Goal: Task Accomplishment & Management: Complete application form

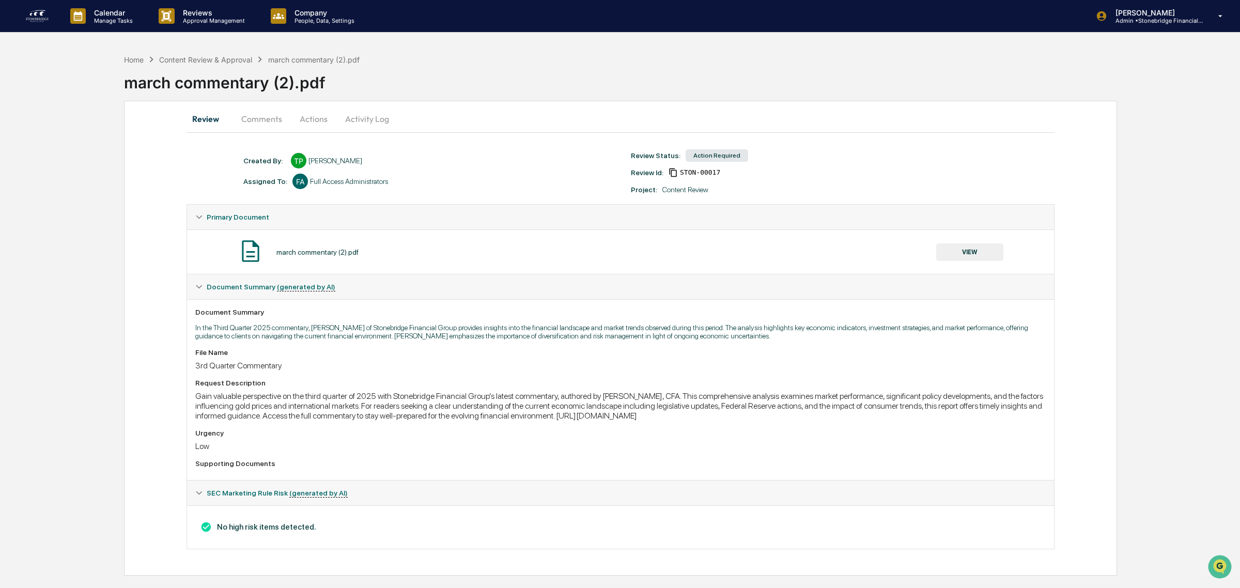
click at [977, 252] on button "VIEW" at bounding box center [969, 252] width 67 height 18
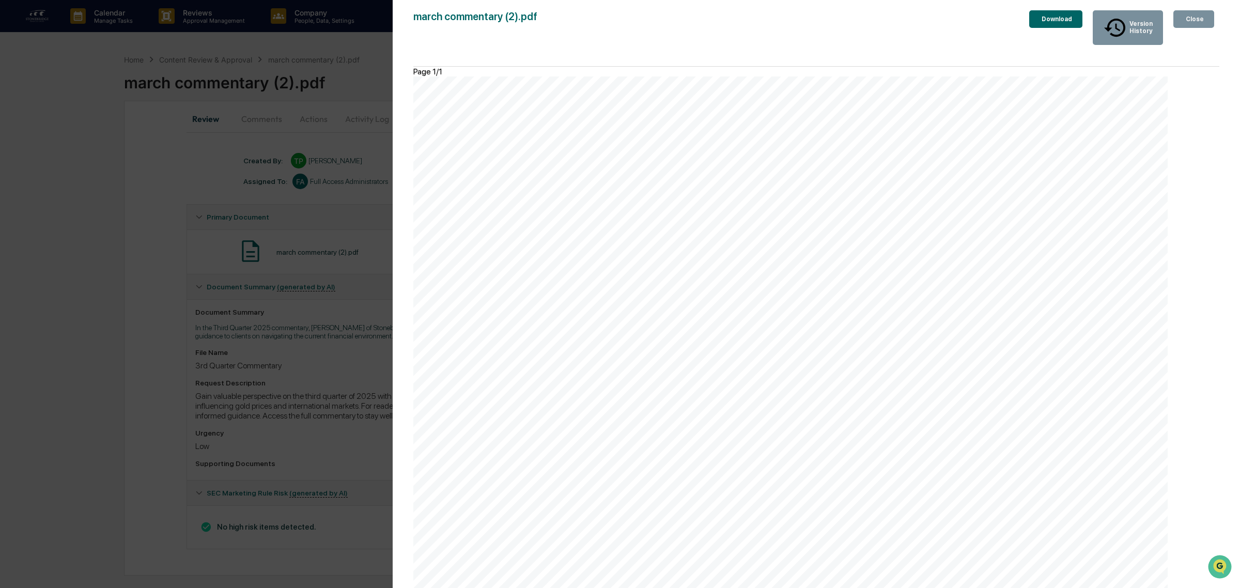
click at [1195, 19] on div "Close" at bounding box center [1194, 19] width 20 height 7
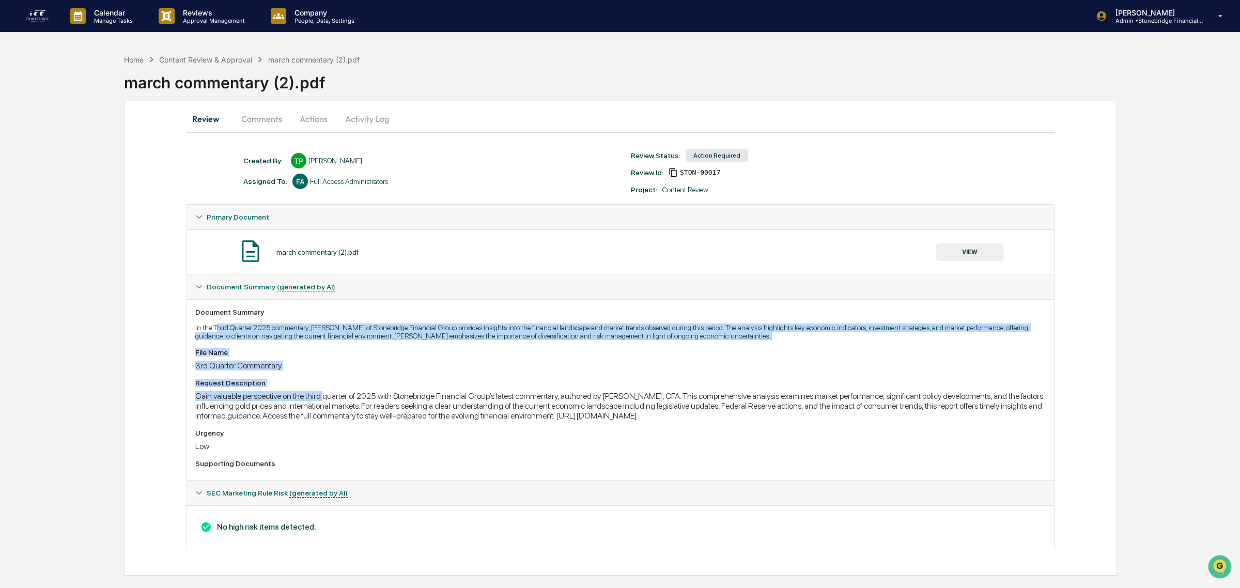
drag, startPoint x: 223, startPoint y: 329, endPoint x: 324, endPoint y: 393, distance: 120.3
click at [324, 393] on div "Document Summary In the Third Quarter 2025 commentary, [PERSON_NAME] of Stonebr…" at bounding box center [620, 389] width 867 height 181
click at [324, 393] on div "Request Description Gain valuable perspective on the third quarter of 2025 with…" at bounding box center [620, 400] width 850 height 42
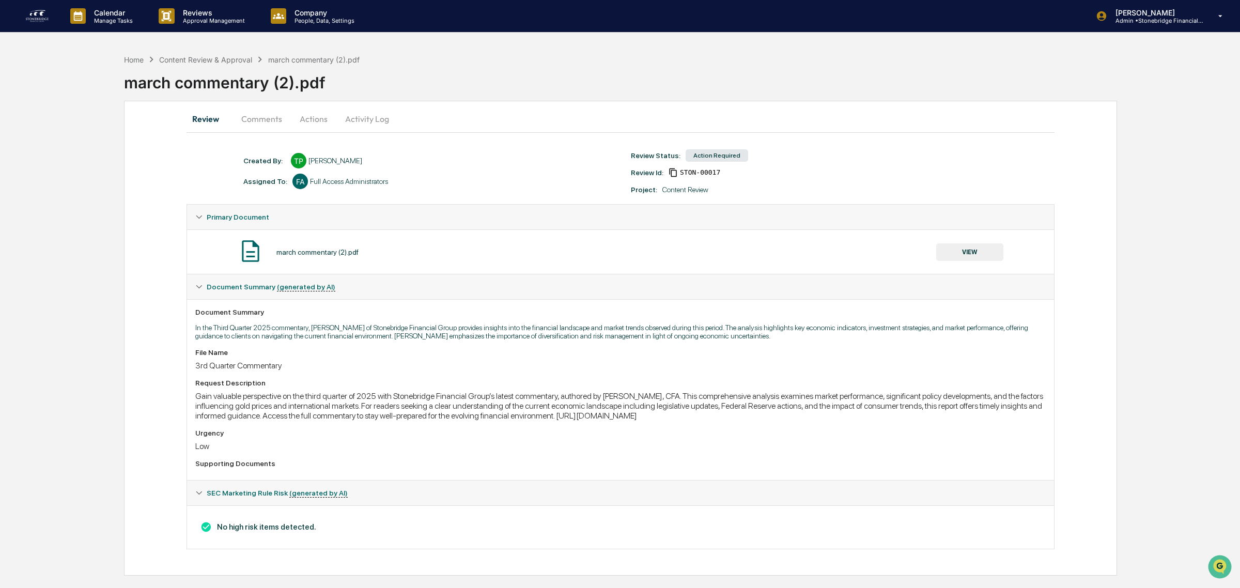
drag, startPoint x: 335, startPoint y: 417, endPoint x: 300, endPoint y: 362, distance: 65.5
click at [300, 362] on div "File Name 3rd Quarter Commentary Request Description Gain valuable perspective …" at bounding box center [620, 409] width 850 height 123
click at [300, 362] on div "File Name 3rd Quarter Commentary" at bounding box center [620, 359] width 850 height 22
drag, startPoint x: 502, startPoint y: 327, endPoint x: 638, endPoint y: 419, distance: 164.1
click at [638, 419] on div "Document Summary In the Third Quarter 2025 commentary, [PERSON_NAME] of Stonebr…" at bounding box center [620, 389] width 867 height 181
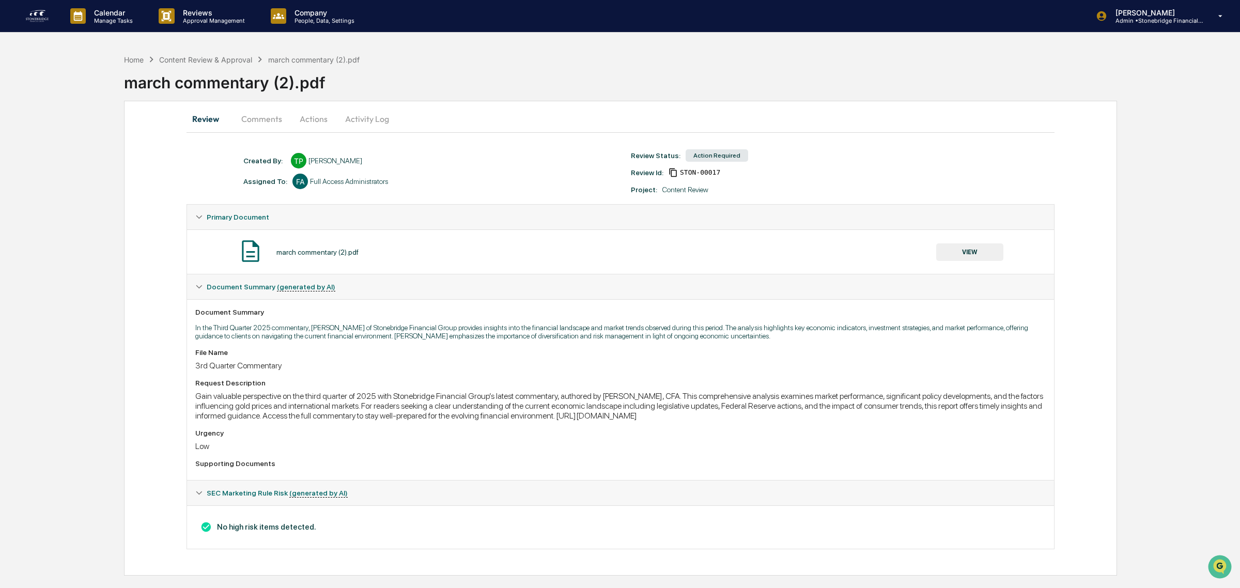
click at [638, 419] on div "Gain valuable perspective on the third quarter of 2025 with Stonebridge Financi…" at bounding box center [620, 405] width 850 height 29
drag, startPoint x: 689, startPoint y: 434, endPoint x: 629, endPoint y: 378, distance: 81.5
click at [629, 378] on div "File Name 3rd Quarter Commentary Request Description Gain valuable perspective …" at bounding box center [620, 409] width 850 height 123
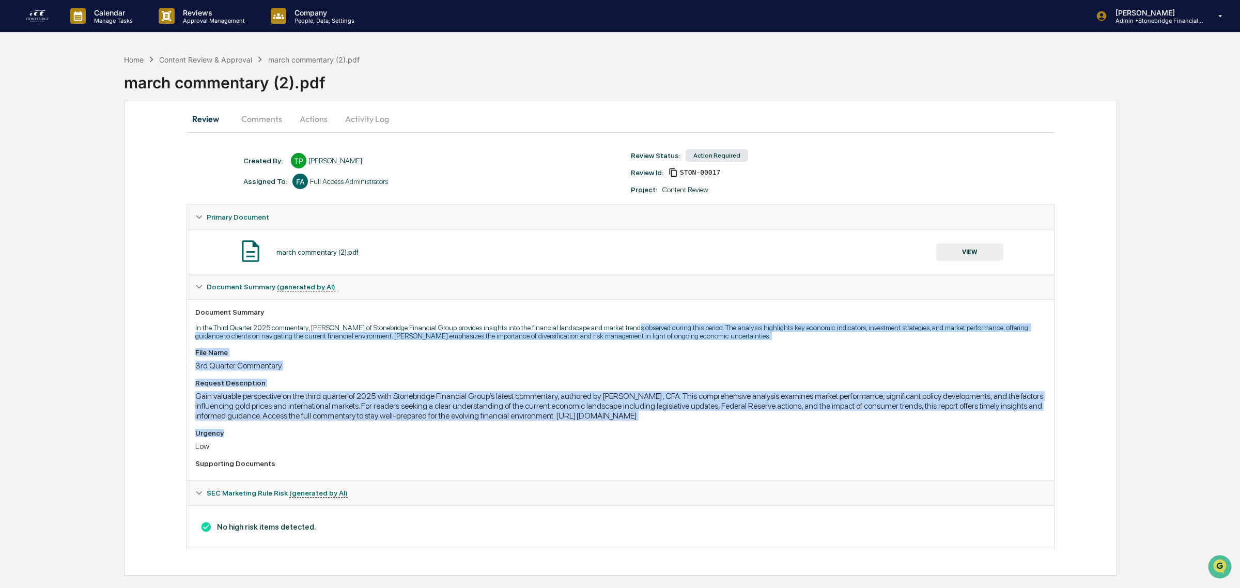
drag, startPoint x: 718, startPoint y: 316, endPoint x: 832, endPoint y: 432, distance: 163.0
click at [832, 432] on div "Document Summary In the Third Quarter 2025 commentary, [PERSON_NAME] of Stonebr…" at bounding box center [620, 389] width 867 height 181
click at [832, 432] on div "File Name 3rd Quarter Commentary Request Description Gain valuable perspective …" at bounding box center [620, 409] width 850 height 123
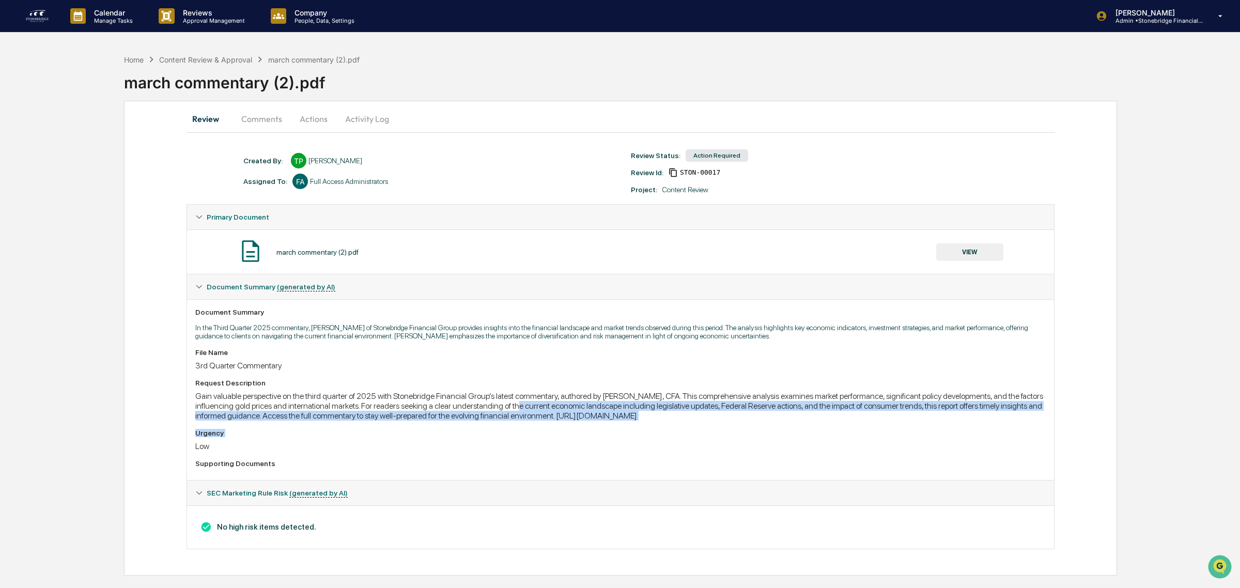
drag, startPoint x: 832, startPoint y: 432, endPoint x: 512, endPoint y: 409, distance: 321.2
click at [512, 409] on div "File Name 3rd Quarter Commentary Request Description Gain valuable perspective …" at bounding box center [620, 409] width 850 height 123
click at [512, 409] on div "Gain valuable perspective on the third quarter of 2025 with Stonebridge Financi…" at bounding box center [620, 405] width 850 height 29
drag, startPoint x: 344, startPoint y: 409, endPoint x: 390, endPoint y: 435, distance: 52.5
click at [390, 435] on div "File Name 3rd Quarter Commentary Request Description Gain valuable perspective …" at bounding box center [620, 409] width 850 height 123
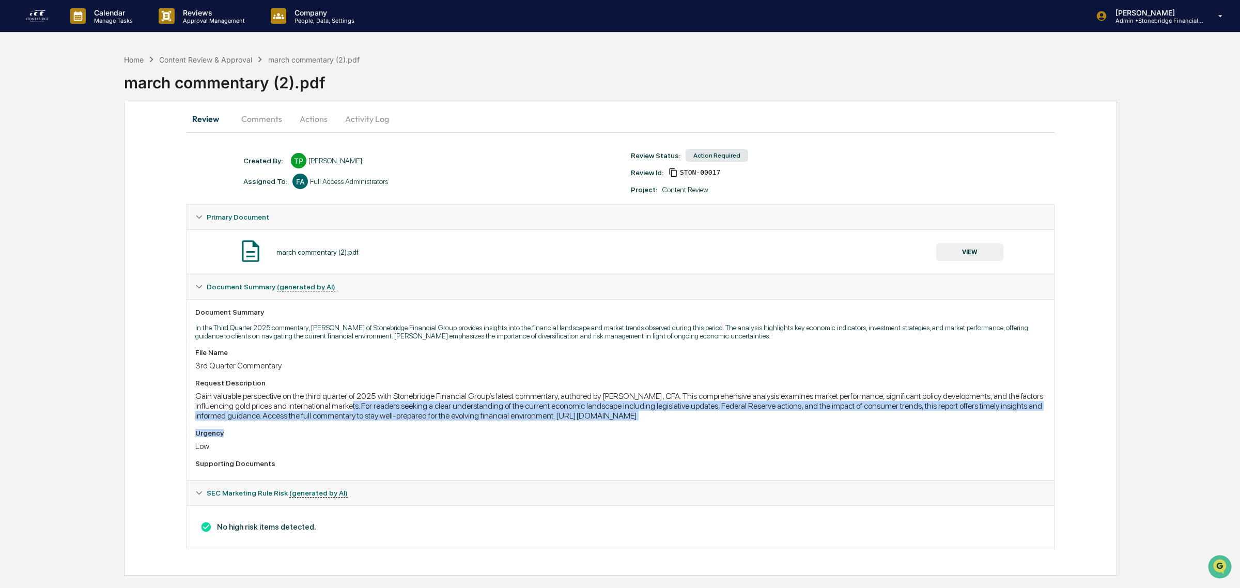
click at [390, 435] on div "Urgency" at bounding box center [620, 433] width 850 height 8
drag, startPoint x: 391, startPoint y: 443, endPoint x: 247, endPoint y: 412, distance: 147.1
click at [247, 412] on div "File Name 3rd Quarter Commentary Request Description Gain valuable perspective …" at bounding box center [620, 409] width 850 height 123
click at [247, 412] on div "Gain valuable perspective on the third quarter of 2025 with Stonebridge Financi…" at bounding box center [620, 405] width 850 height 29
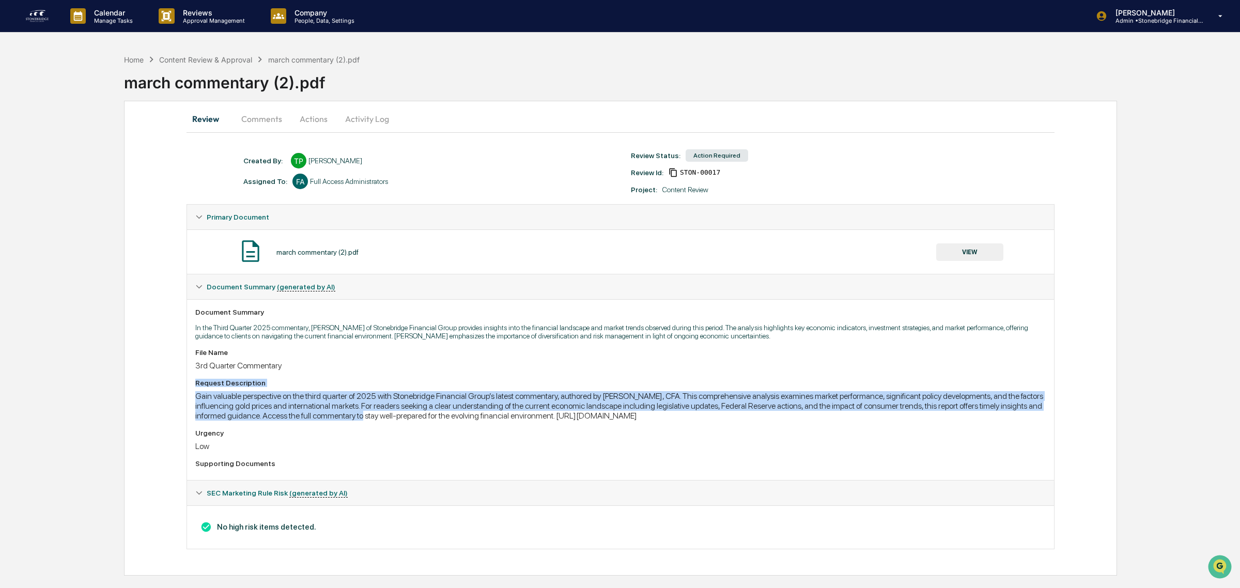
drag, startPoint x: 197, startPoint y: 391, endPoint x: 355, endPoint y: 424, distance: 161.5
click at [355, 421] on div "Request Description Gain valuable perspective on the third quarter of 2025 with…" at bounding box center [620, 400] width 850 height 42
click at [355, 421] on div "Gain valuable perspective on the third quarter of 2025 with Stonebridge Financi…" at bounding box center [620, 405] width 850 height 29
drag, startPoint x: 417, startPoint y: 437, endPoint x: 280, endPoint y: 406, distance: 141.4
click at [280, 406] on div "File Name 3rd Quarter Commentary Request Description Gain valuable perspective …" at bounding box center [620, 409] width 850 height 123
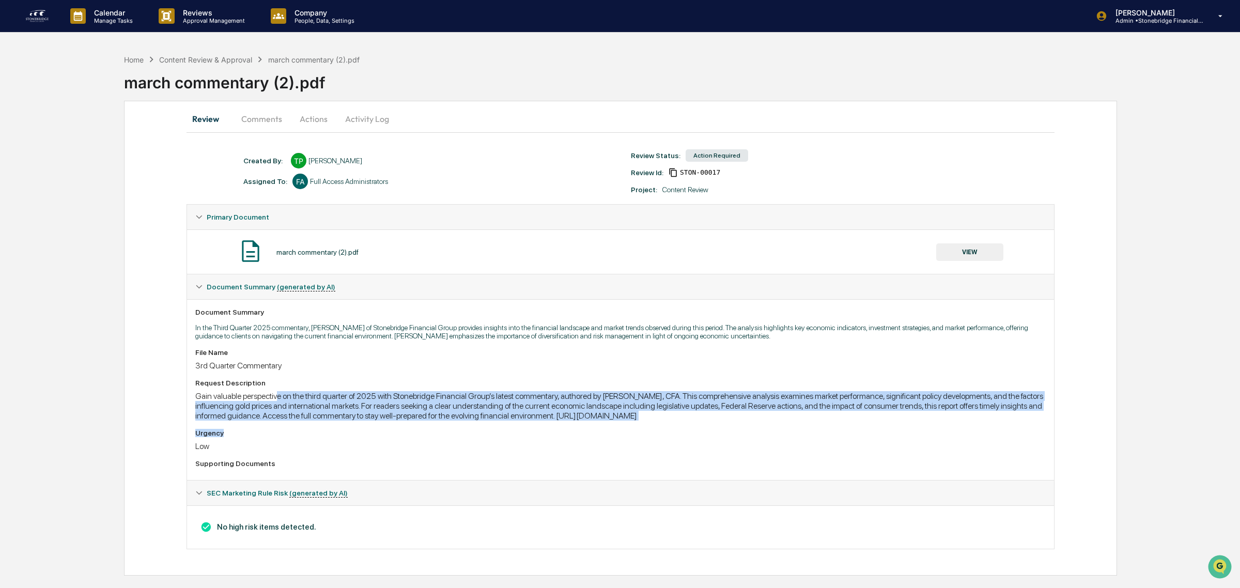
click at [280, 406] on div "Gain valuable perspective on the third quarter of 2025 with Stonebridge Financi…" at bounding box center [620, 405] width 850 height 29
drag, startPoint x: 273, startPoint y: 404, endPoint x: 721, endPoint y: 435, distance: 449.6
click at [721, 435] on div "File Name 3rd Quarter Commentary Request Description Gain valuable perspective …" at bounding box center [620, 409] width 850 height 123
click at [721, 435] on div "Urgency" at bounding box center [620, 433] width 850 height 8
drag, startPoint x: 801, startPoint y: 432, endPoint x: 378, endPoint y: 392, distance: 424.6
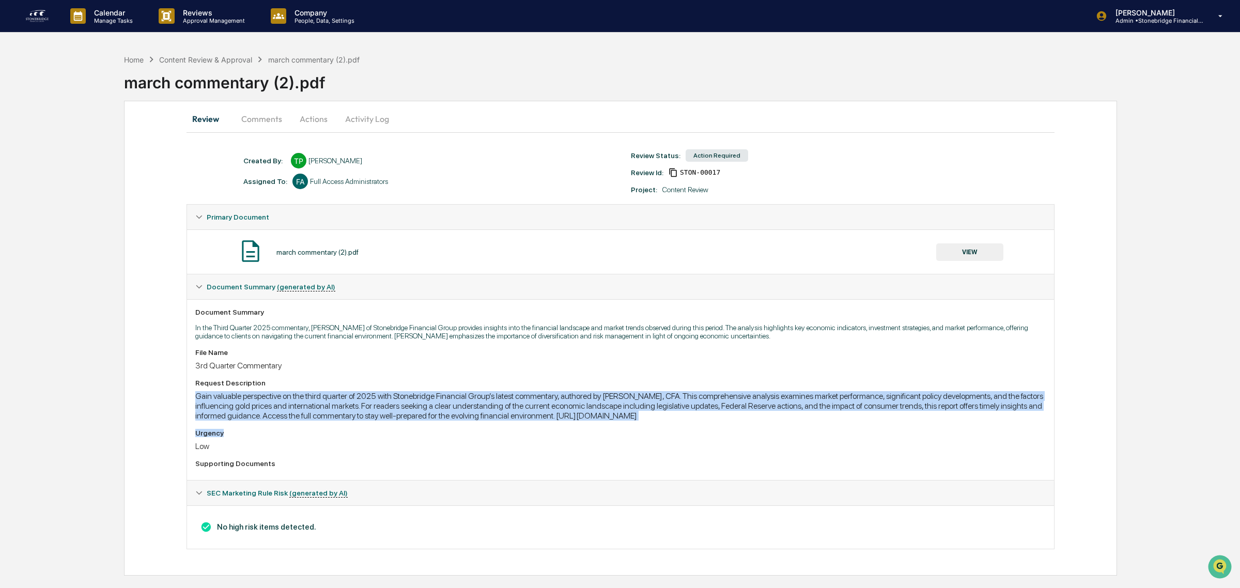
click at [378, 392] on div "File Name 3rd Quarter Commentary Request Description Gain valuable perspective …" at bounding box center [620, 409] width 850 height 123
click at [378, 387] on div "Request Description" at bounding box center [620, 383] width 850 height 8
drag, startPoint x: 275, startPoint y: 393, endPoint x: 633, endPoint y: 443, distance: 361.6
click at [633, 443] on div "File Name 3rd Quarter Commentary Request Description Gain valuable perspective …" at bounding box center [620, 409] width 850 height 123
click at [633, 443] on div "Urgency Low" at bounding box center [620, 440] width 850 height 22
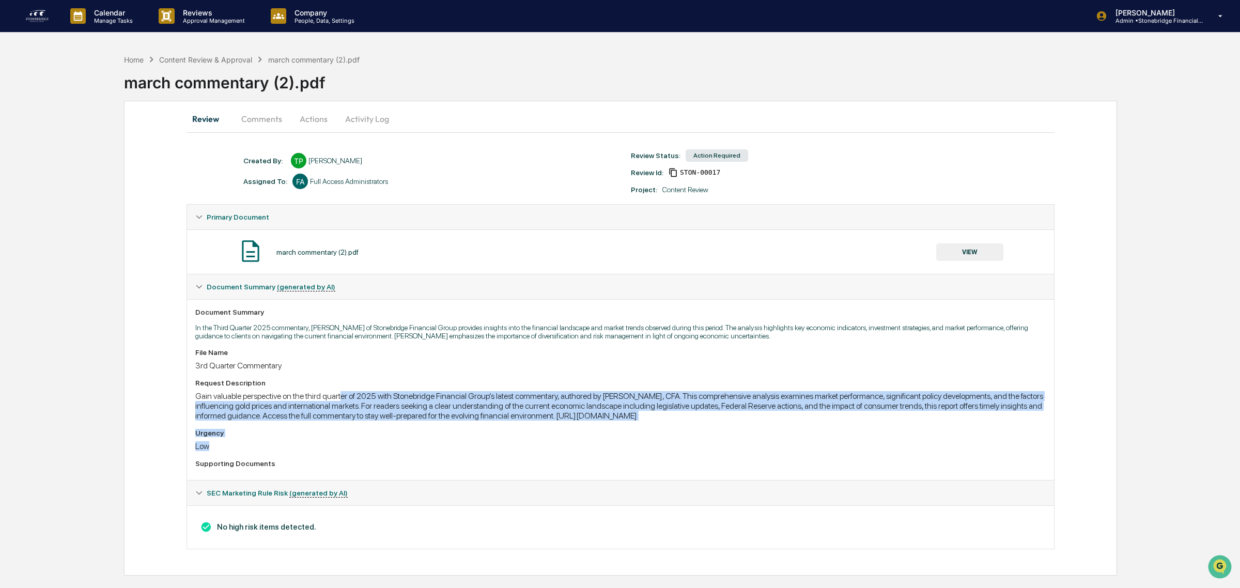
drag, startPoint x: 619, startPoint y: 443, endPoint x: 339, endPoint y: 393, distance: 284.5
click at [339, 393] on div "File Name 3rd Quarter Commentary Request Description Gain valuable perspective …" at bounding box center [620, 409] width 850 height 123
click at [339, 393] on div "Request Description Gain valuable perspective on the third quarter of 2025 with…" at bounding box center [620, 400] width 850 height 42
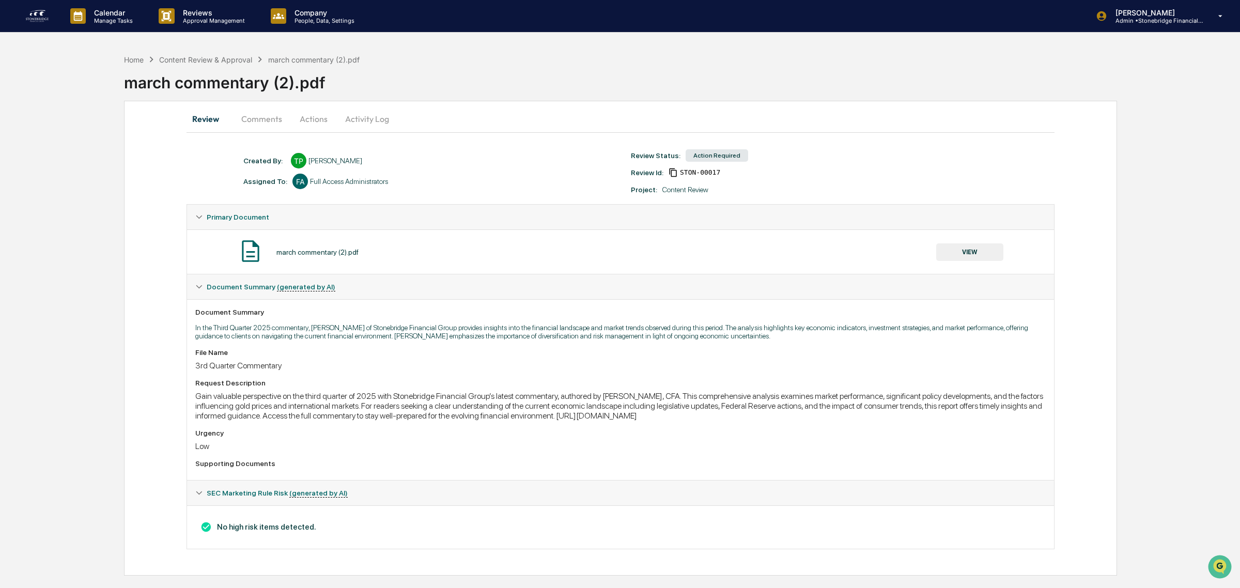
click at [321, 120] on button "Actions" at bounding box center [313, 118] width 47 height 25
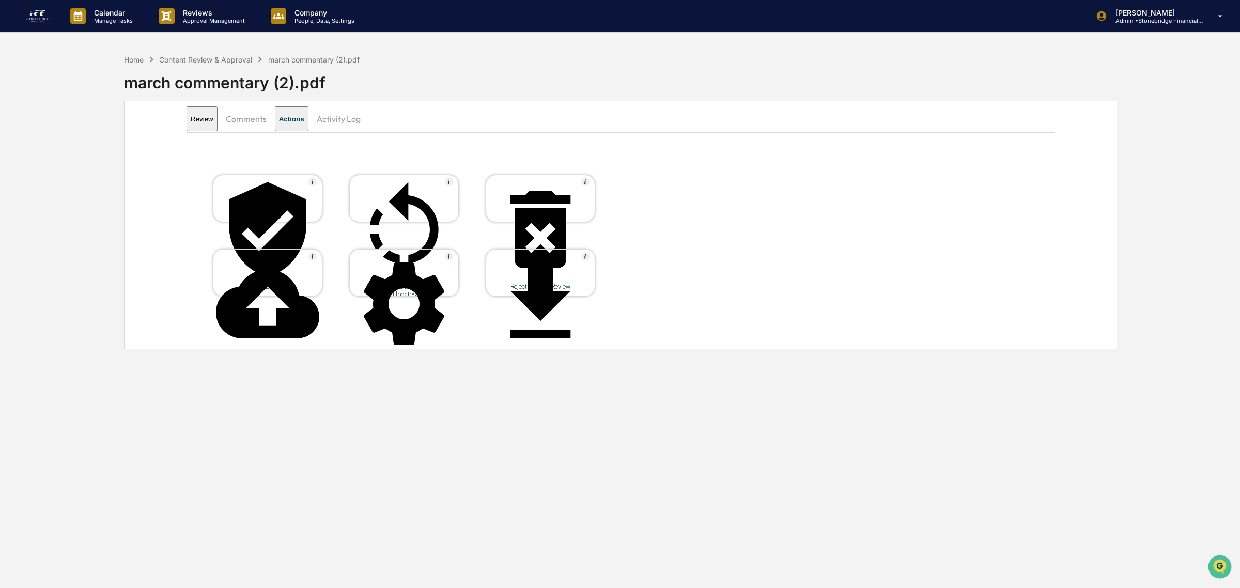
click at [261, 197] on icon at bounding box center [267, 229] width 103 height 103
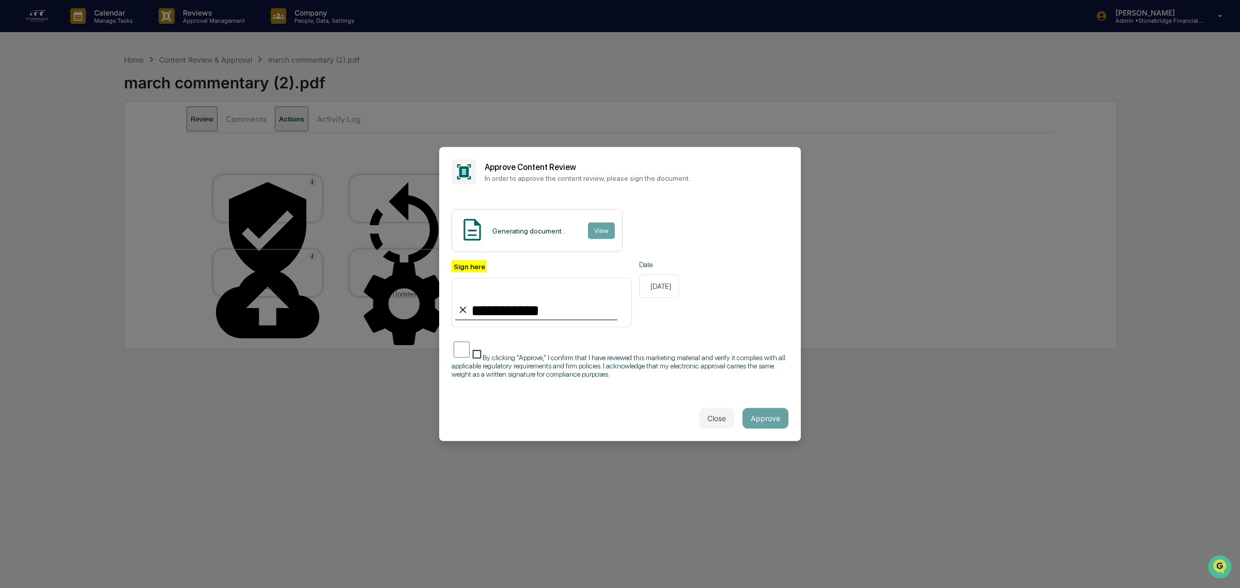
type input "**********"
click at [548, 354] on span "By clicking "Approve," I confirm that I have reviewed this marketing material a…" at bounding box center [619, 365] width 334 height 25
click at [771, 422] on button "Approve" at bounding box center [765, 418] width 46 height 21
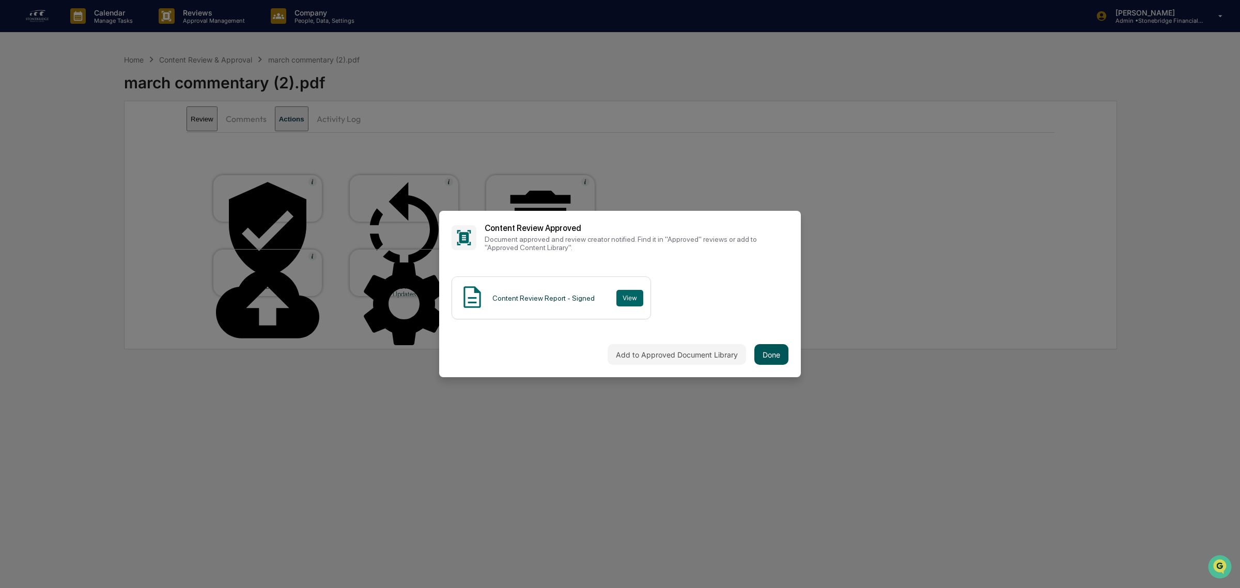
click at [758, 352] on button "Done" at bounding box center [771, 354] width 34 height 21
